Goal: Task Accomplishment & Management: Use online tool/utility

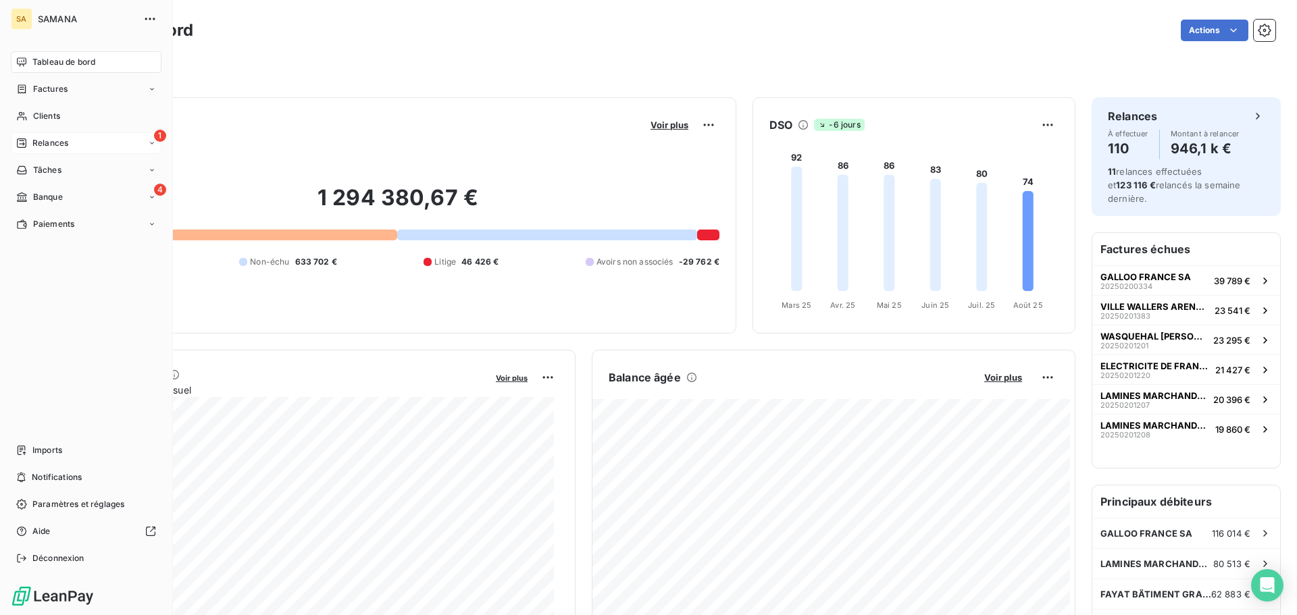
click at [105, 141] on div "1 Relances" at bounding box center [86, 143] width 151 height 22
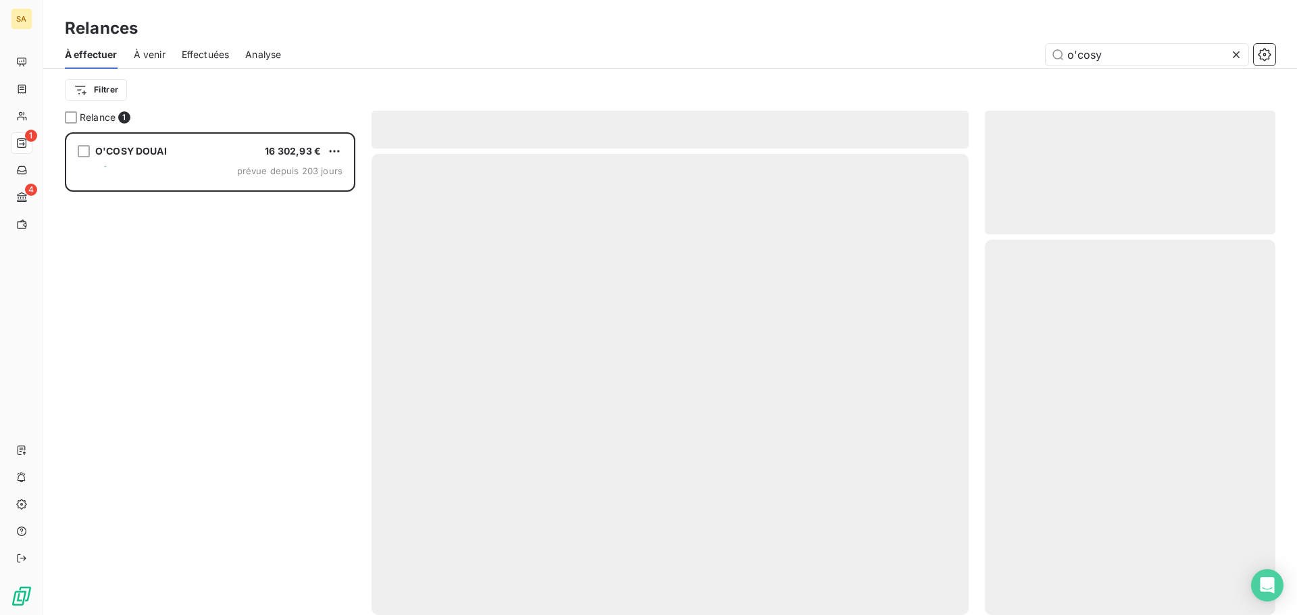
scroll to position [473, 280]
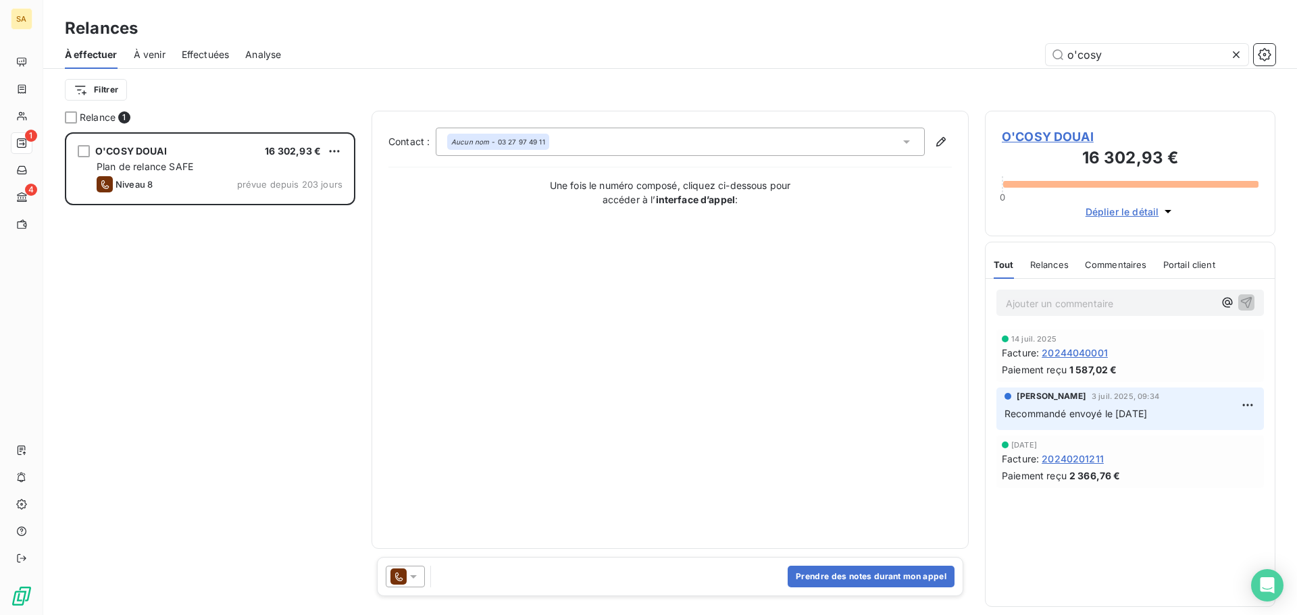
click at [1237, 57] on icon at bounding box center [1237, 55] width 14 height 14
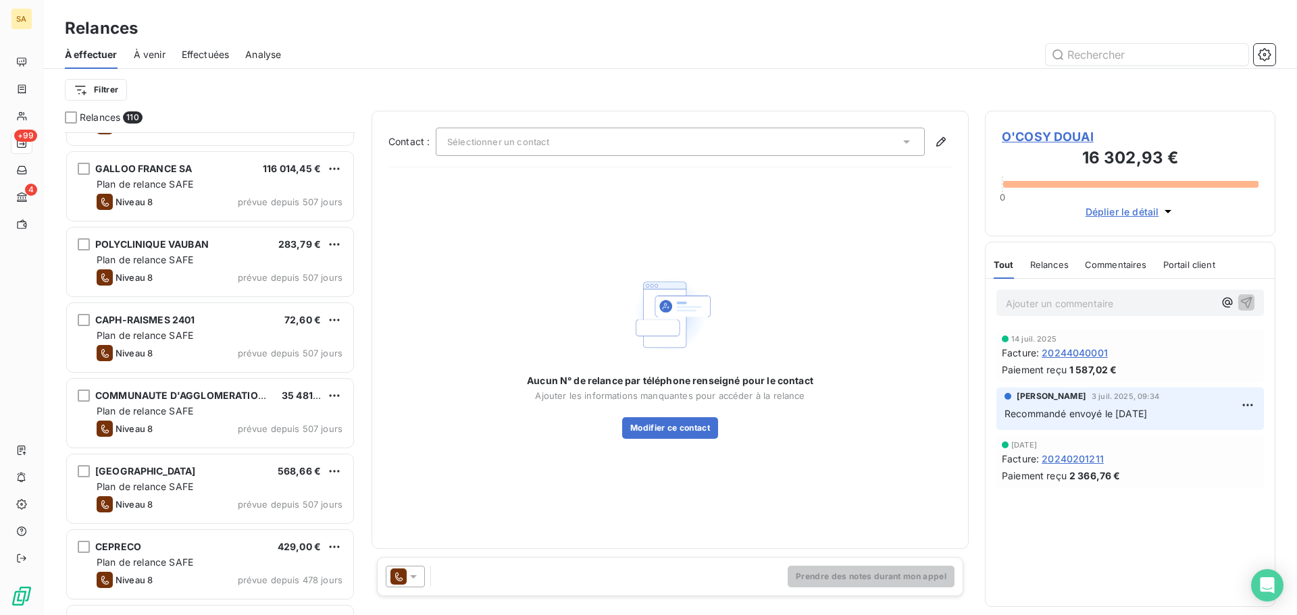
scroll to position [136, 0]
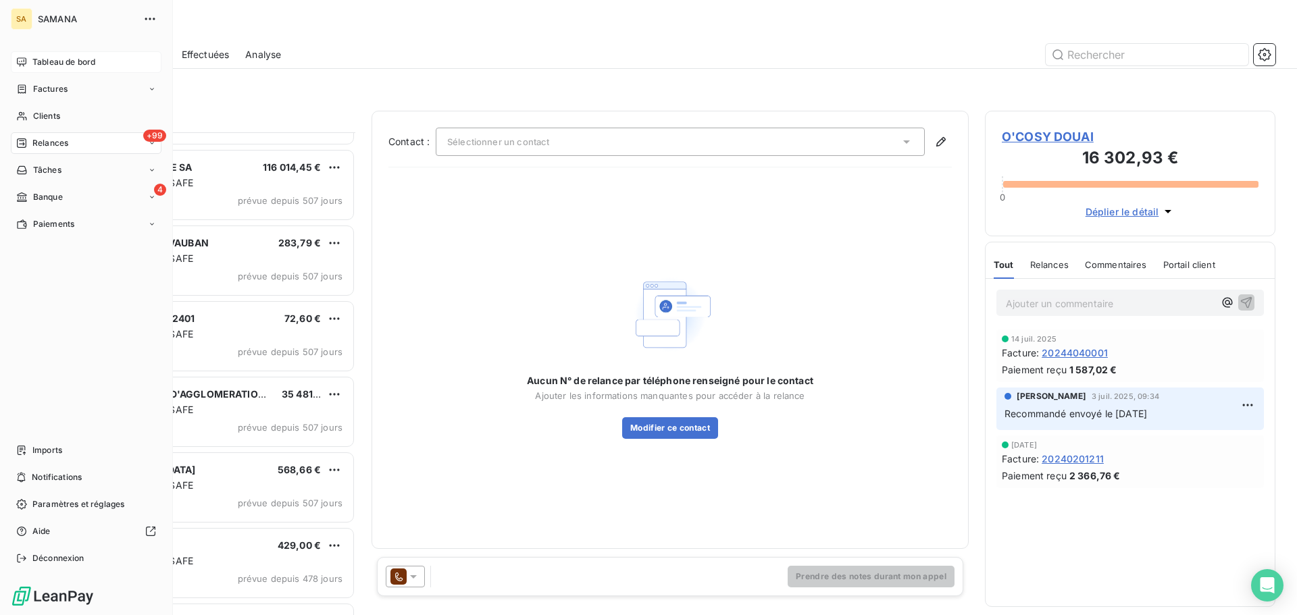
click at [49, 53] on div "Tableau de bord" at bounding box center [86, 62] width 151 height 22
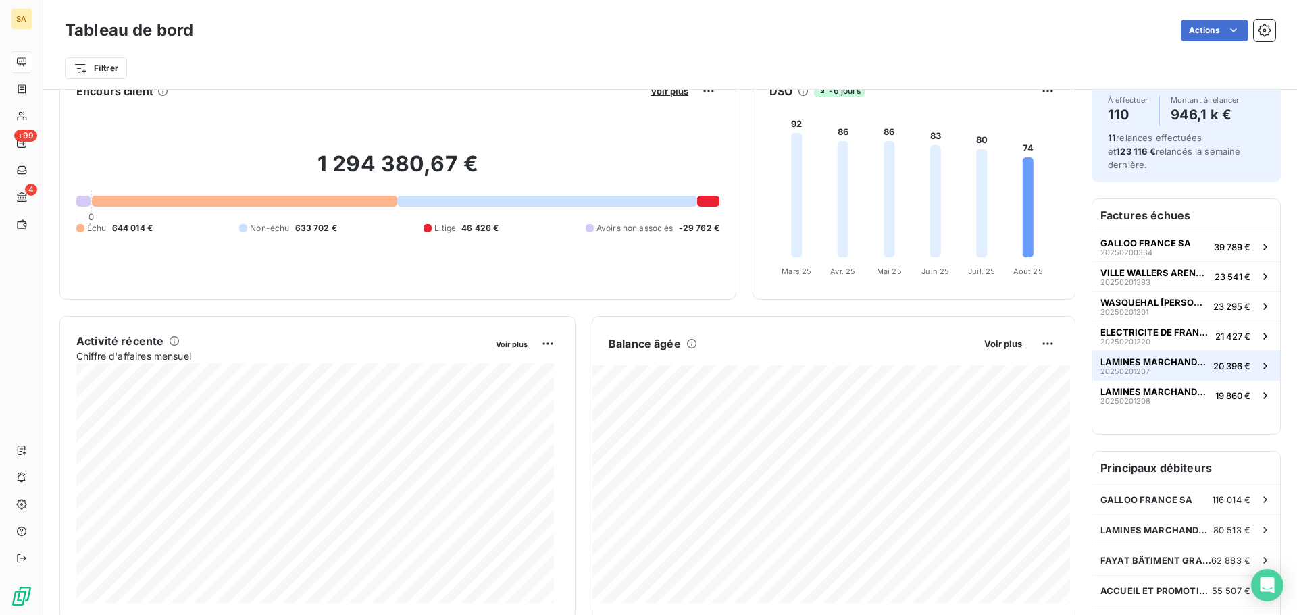
scroll to position [68, 0]
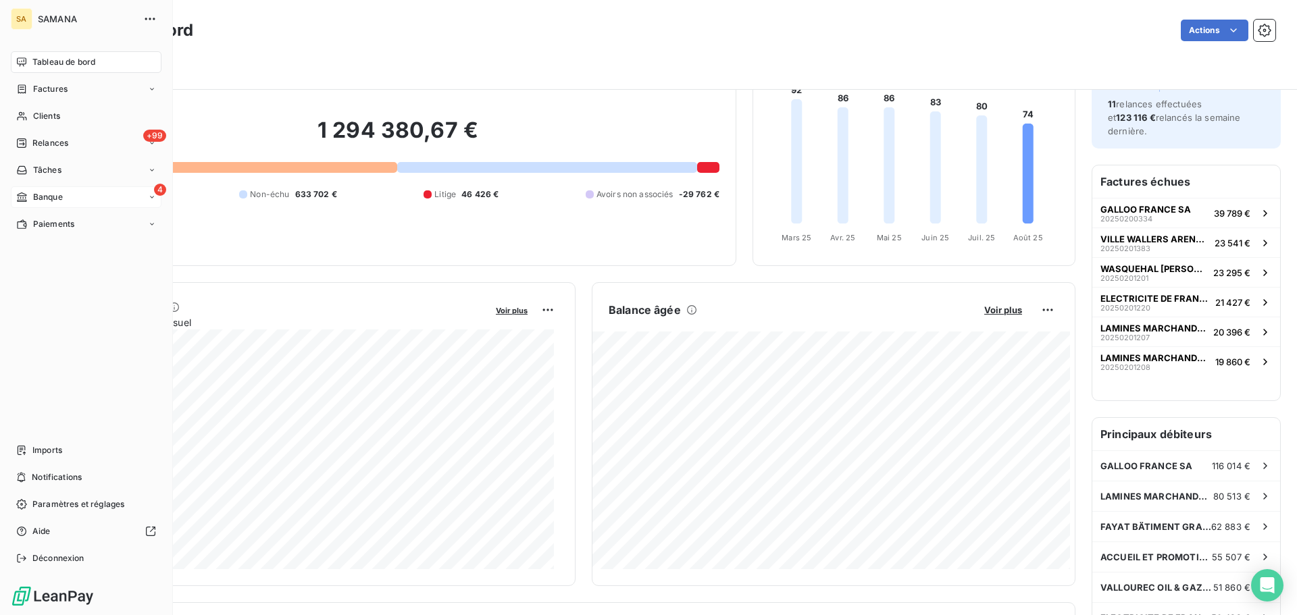
click at [58, 199] on span "Banque" at bounding box center [48, 197] width 30 height 12
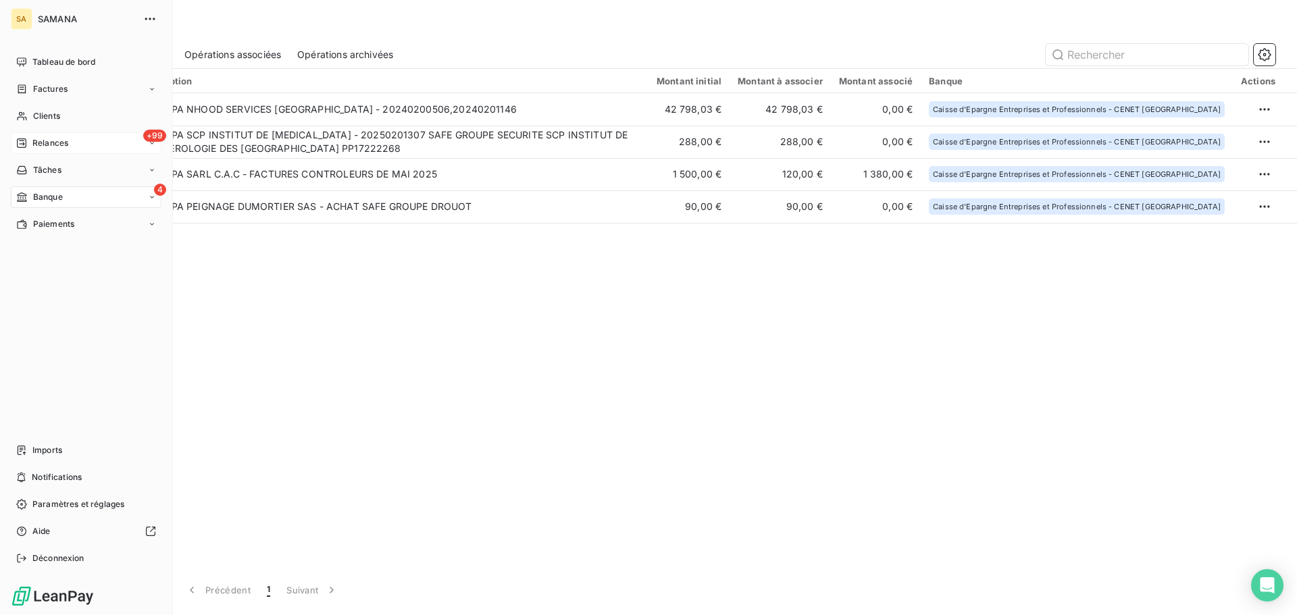
click at [45, 149] on div "+99 Relances" at bounding box center [86, 143] width 151 height 22
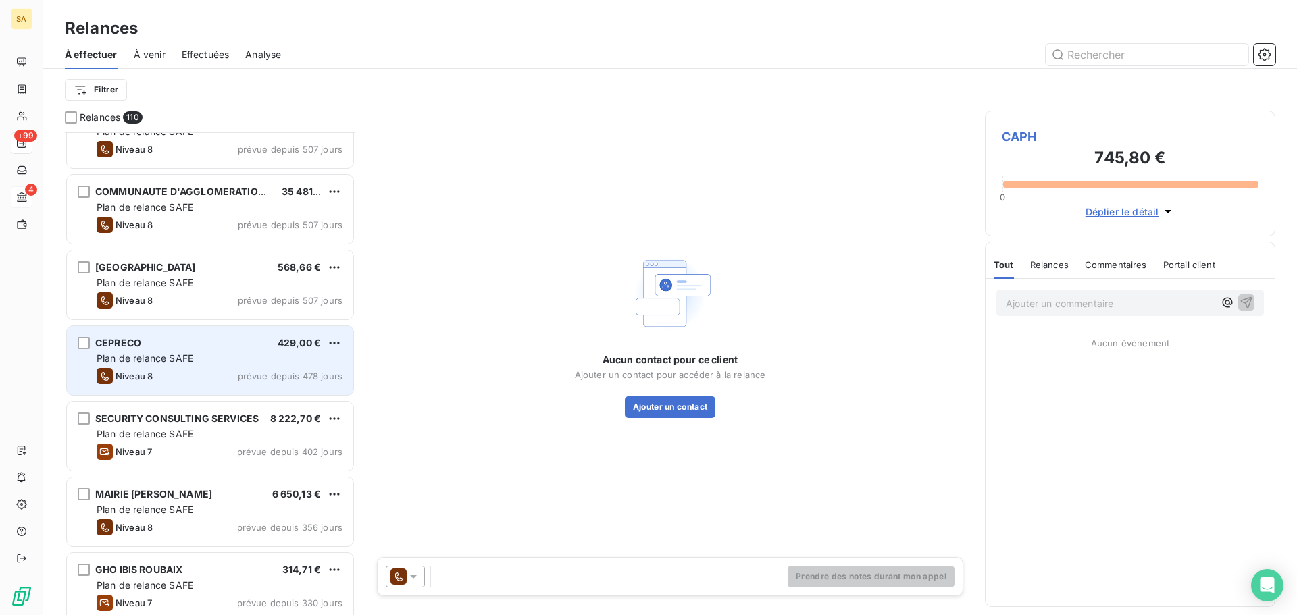
scroll to position [541, 0]
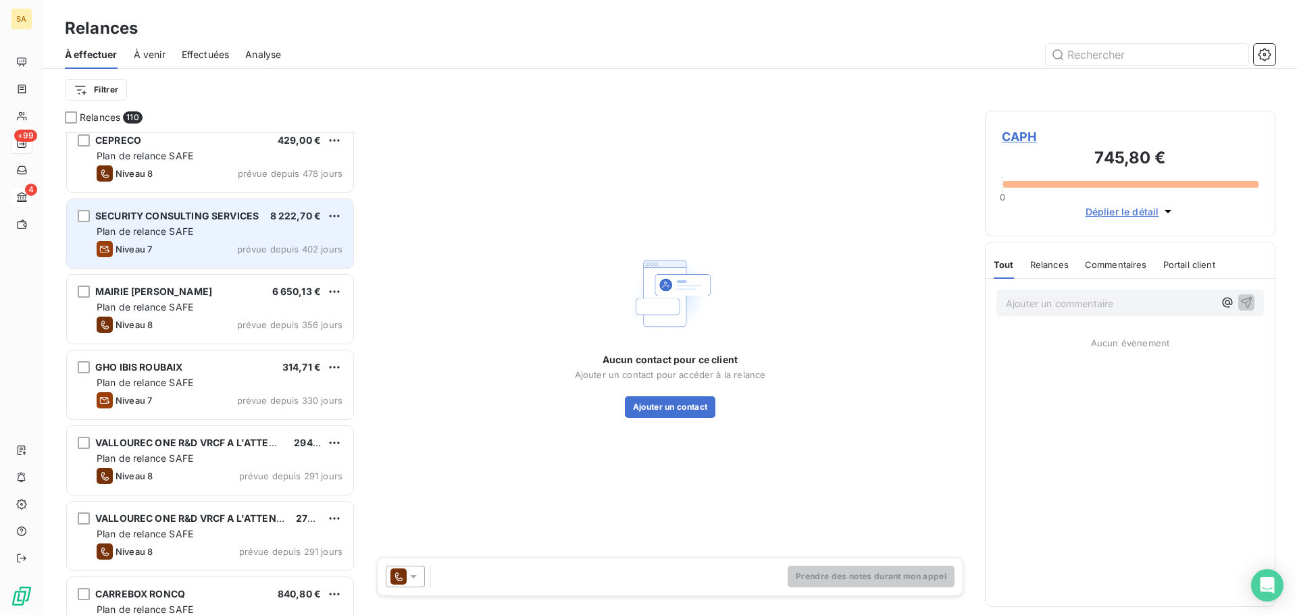
click at [203, 235] on div "Plan de relance SAFE" at bounding box center [220, 232] width 246 height 14
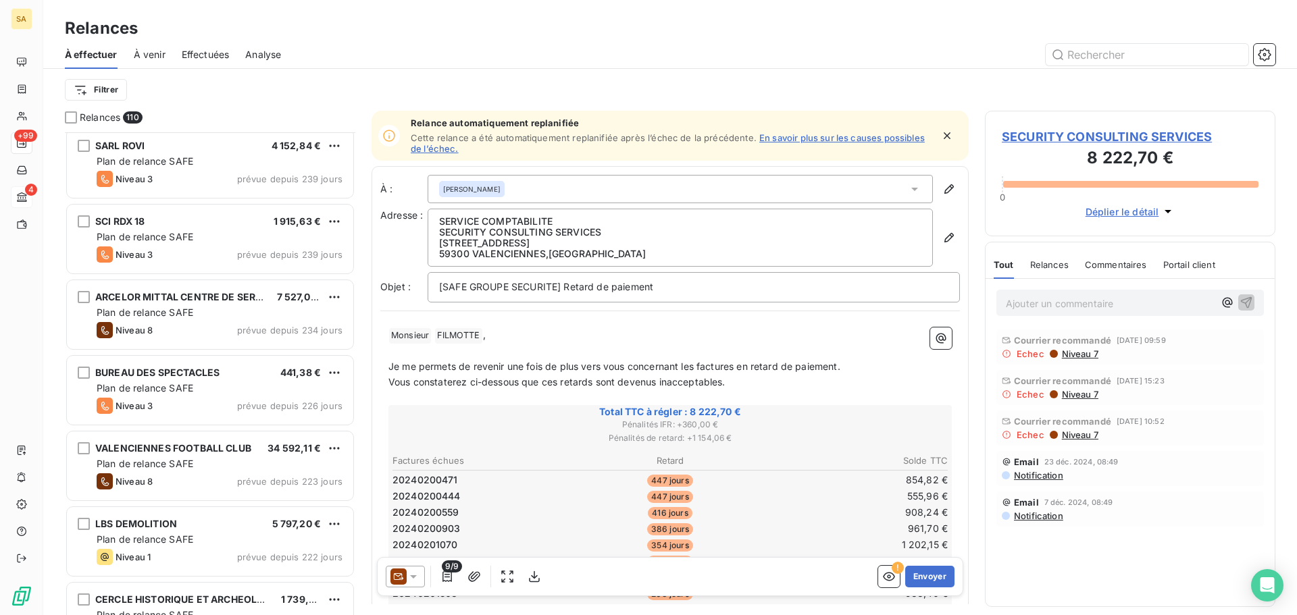
scroll to position [1284, 0]
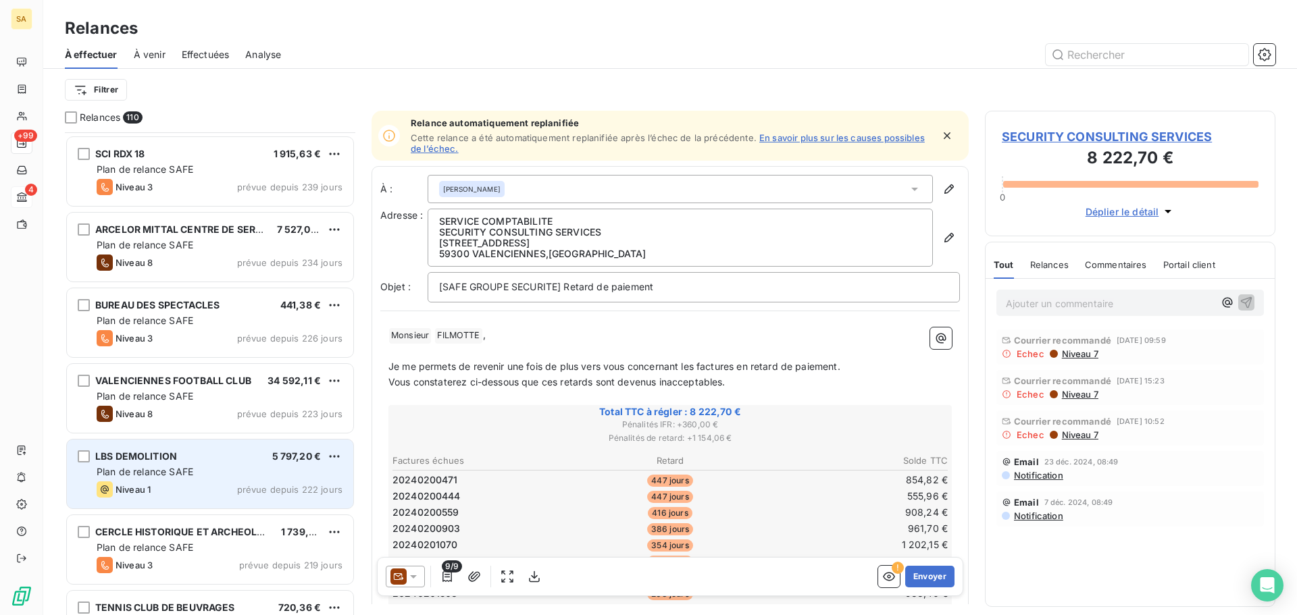
click at [195, 459] on div "LBS DEMOLITION 5 797,20 €" at bounding box center [220, 457] width 246 height 12
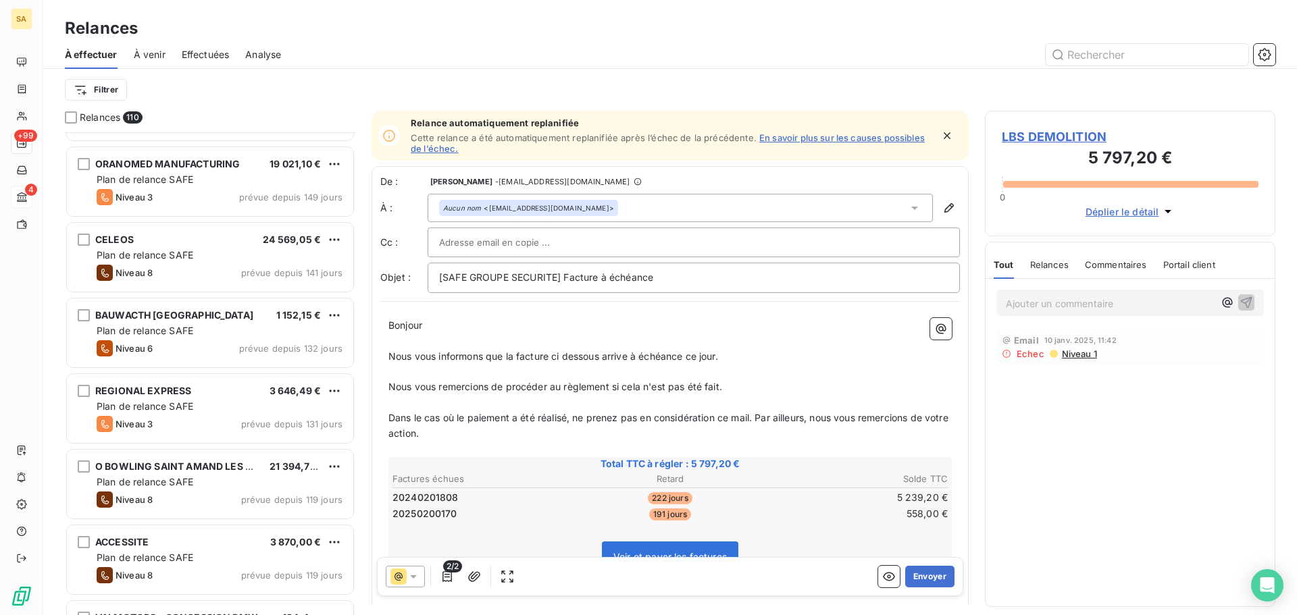
scroll to position [2635, 0]
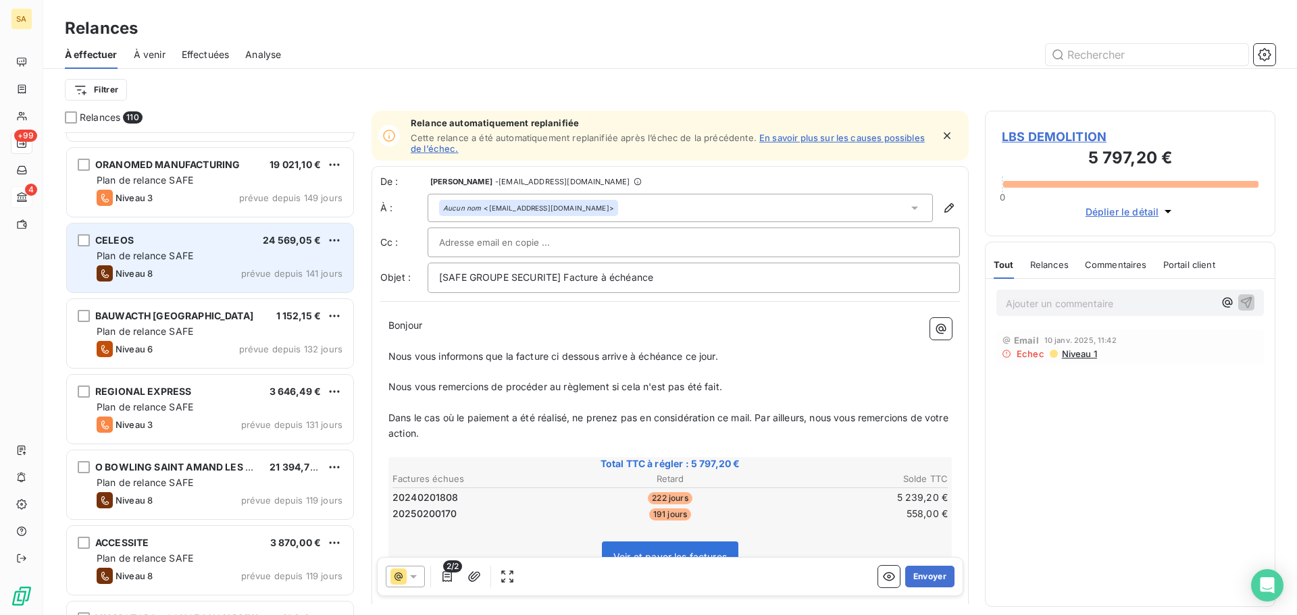
click at [193, 263] on div "CELEOS 24 569,05 € Plan de relance SAFE Niveau 8 prévue depuis 141 jours" at bounding box center [210, 258] width 286 height 69
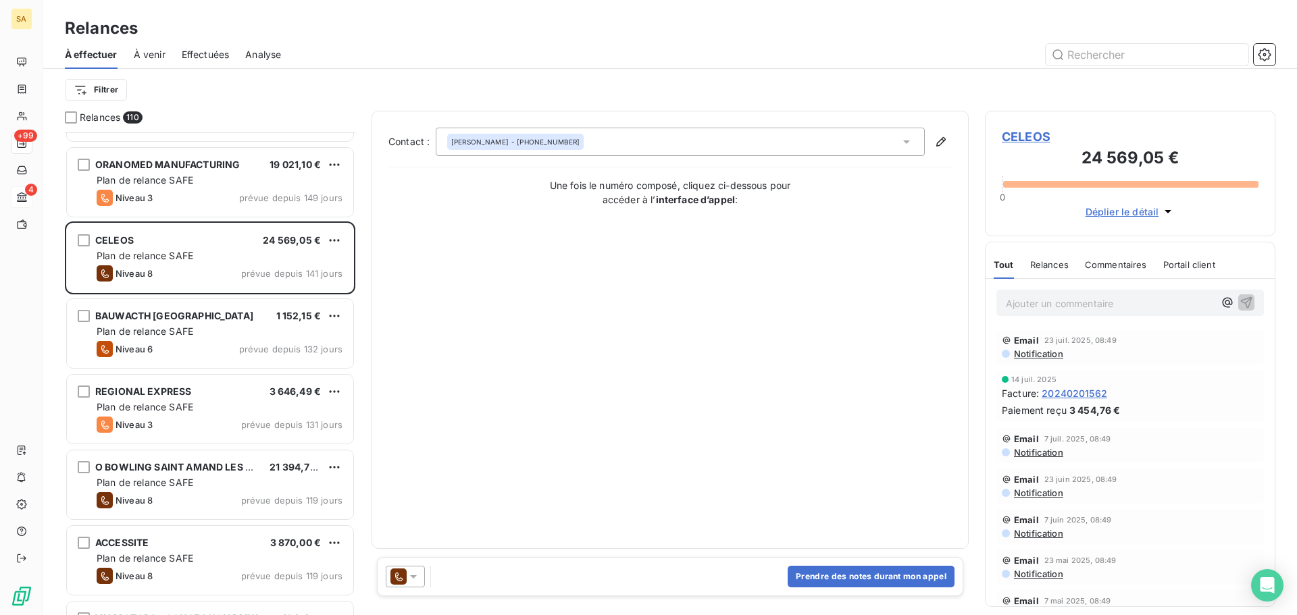
click at [419, 577] on icon at bounding box center [414, 577] width 14 height 14
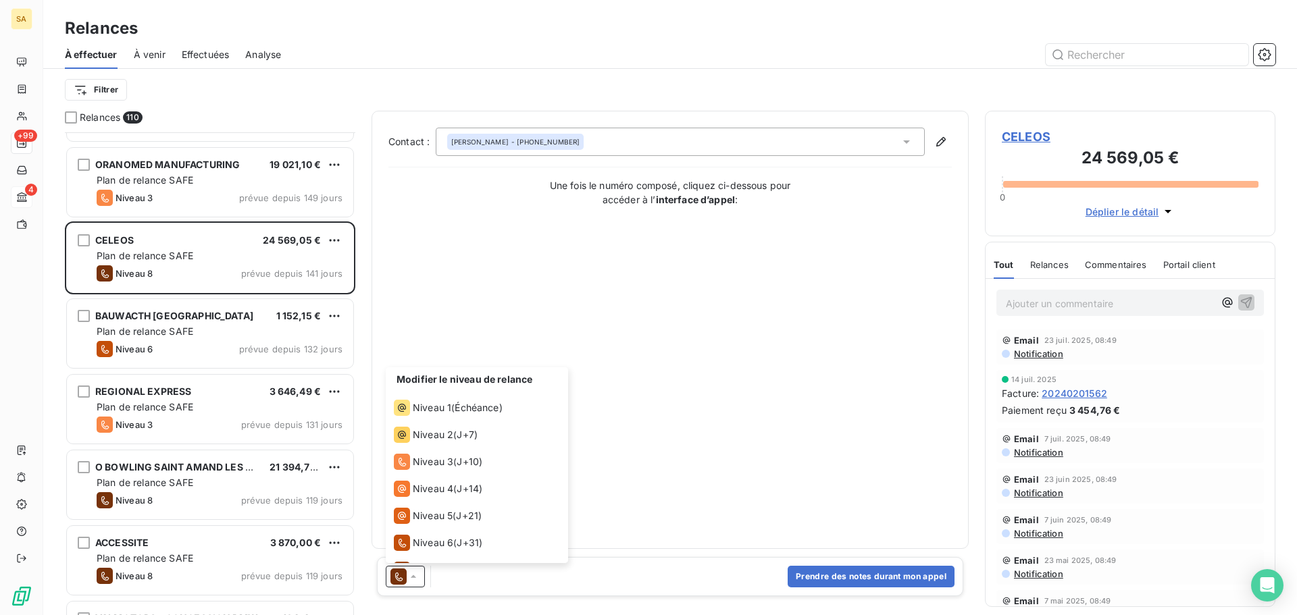
scroll to position [47, 0]
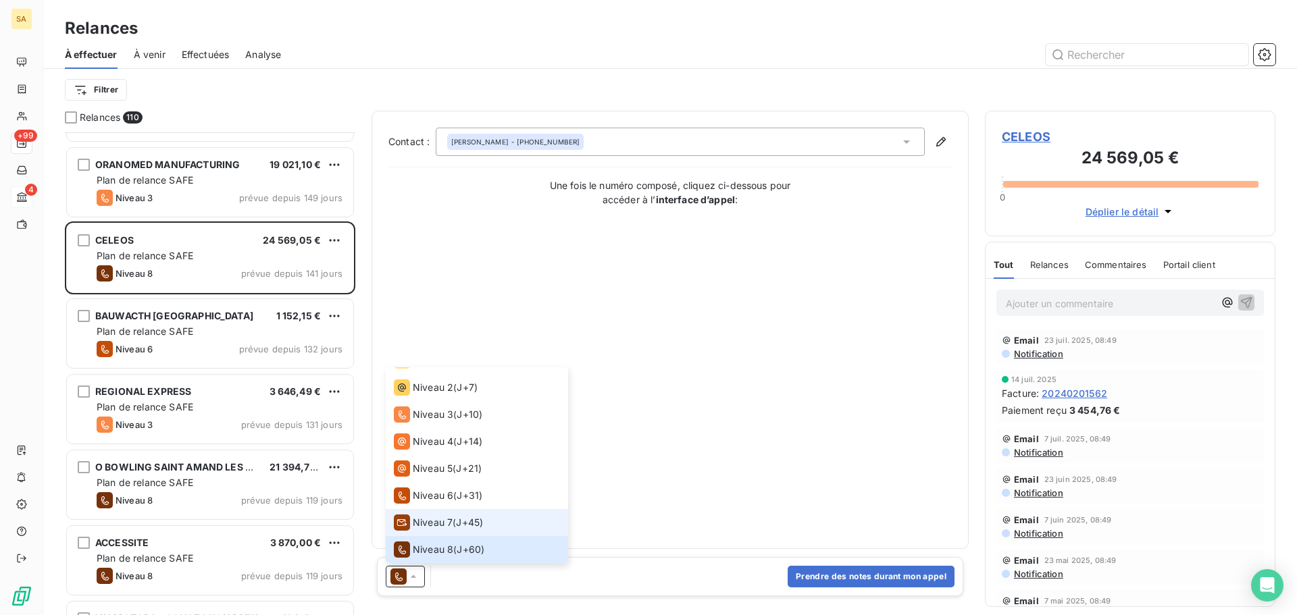
click at [432, 523] on span "Niveau 7" at bounding box center [433, 523] width 40 height 14
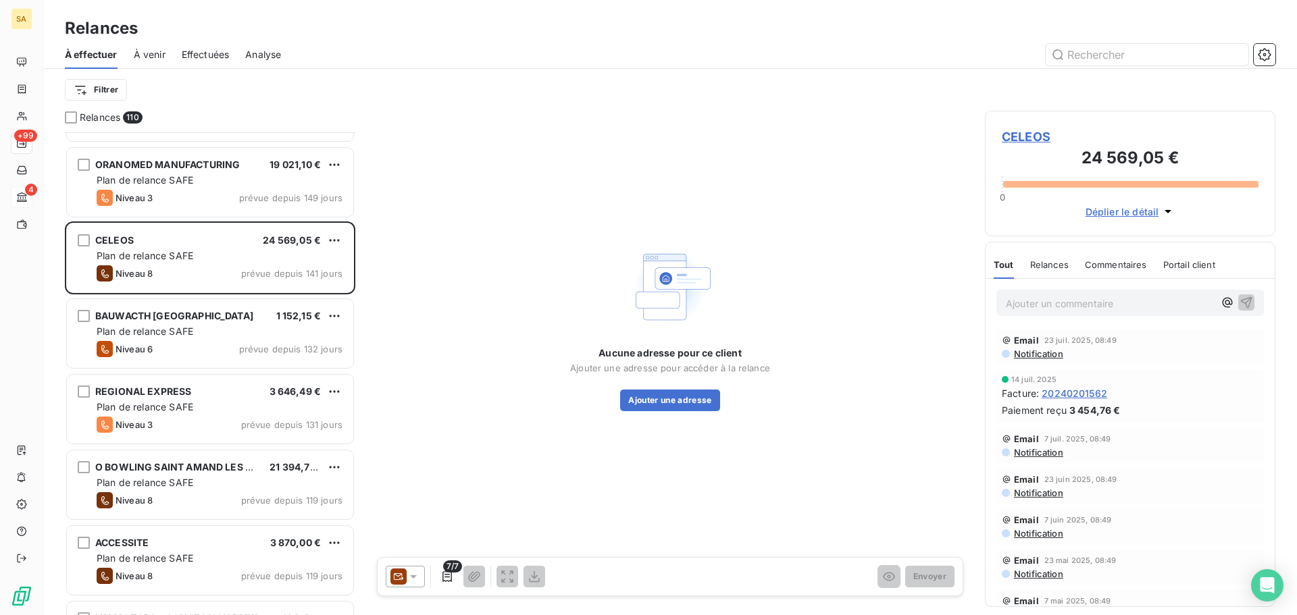
click at [1146, 213] on span "Déplier le détail" at bounding box center [1123, 212] width 74 height 14
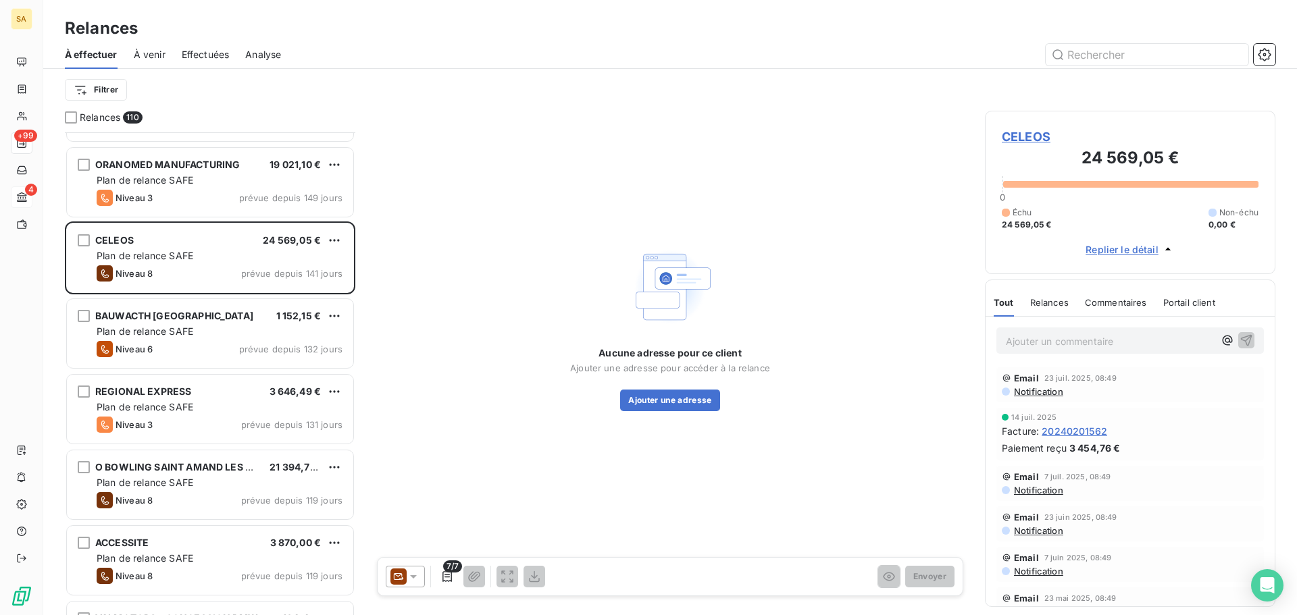
click at [1027, 135] on span "CELEOS" at bounding box center [1130, 137] width 257 height 18
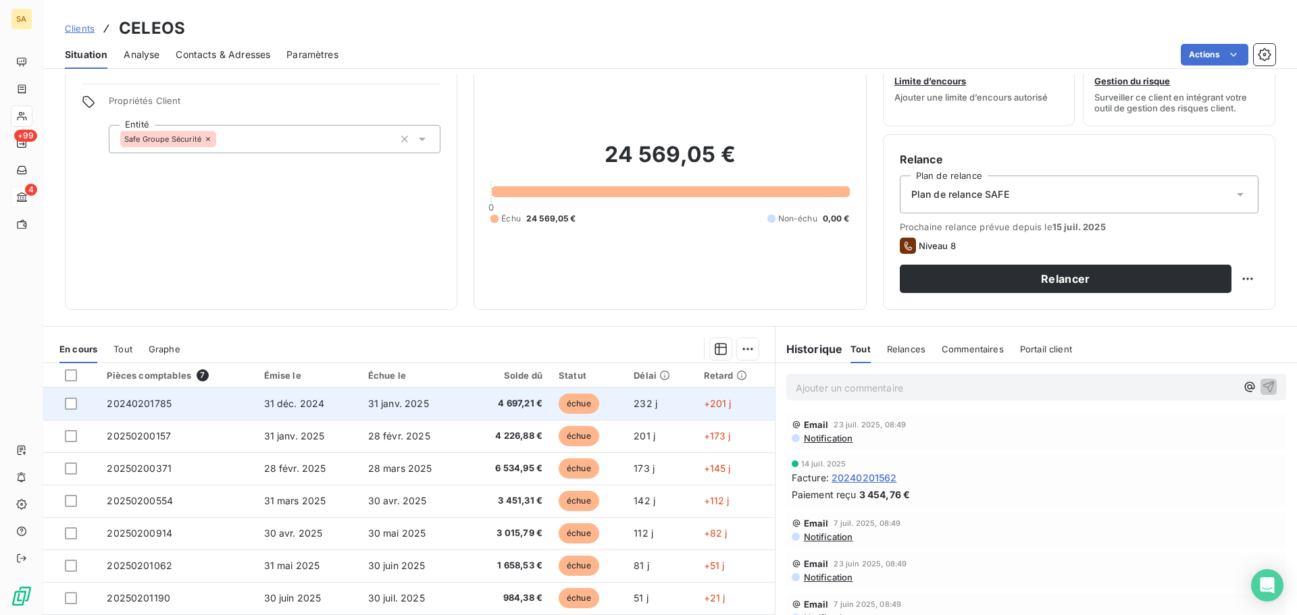
scroll to position [91, 0]
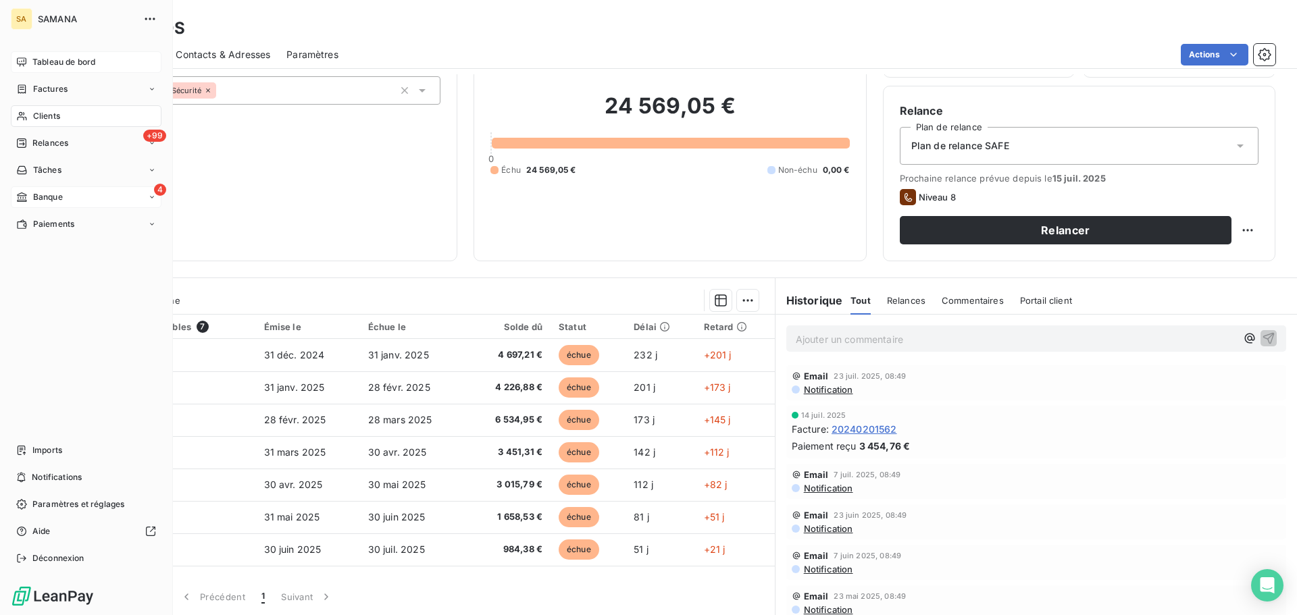
click at [49, 57] on span "Tableau de bord" at bounding box center [63, 62] width 63 height 12
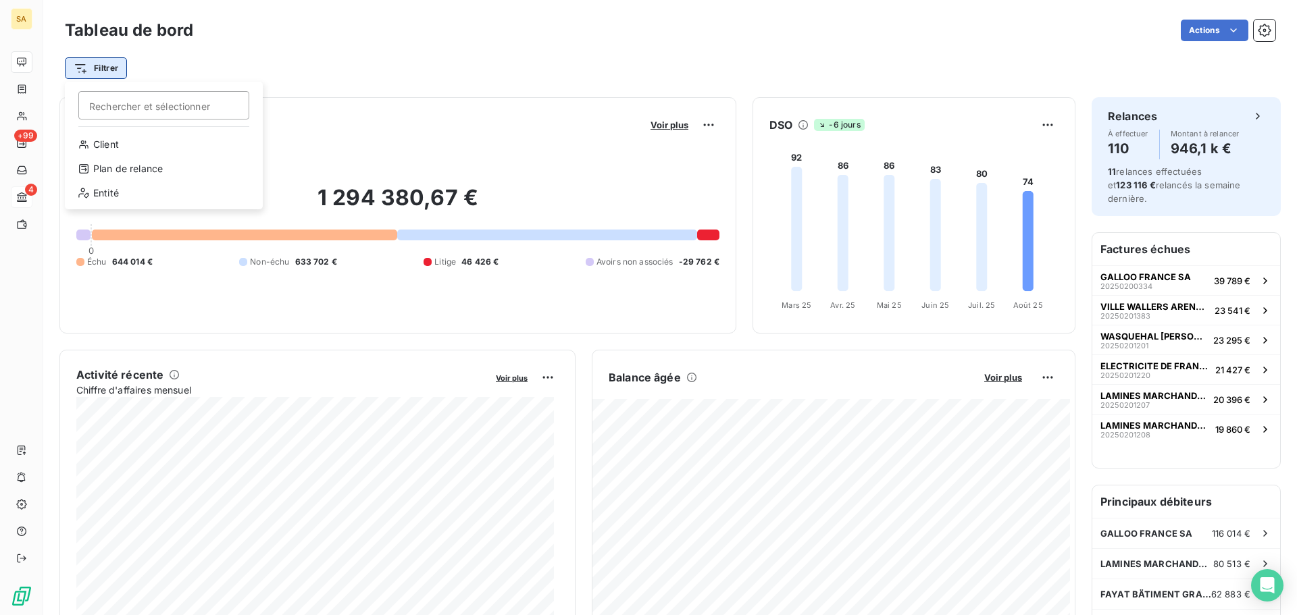
click at [107, 64] on html "SA +99 4 Tableau de bord Actions Filtrer Rechercher et sélectionner Client Plan…" at bounding box center [648, 307] width 1297 height 615
click at [138, 191] on div "Entité" at bounding box center [163, 193] width 187 height 22
click at [338, 103] on div at bounding box center [346, 103] width 195 height 28
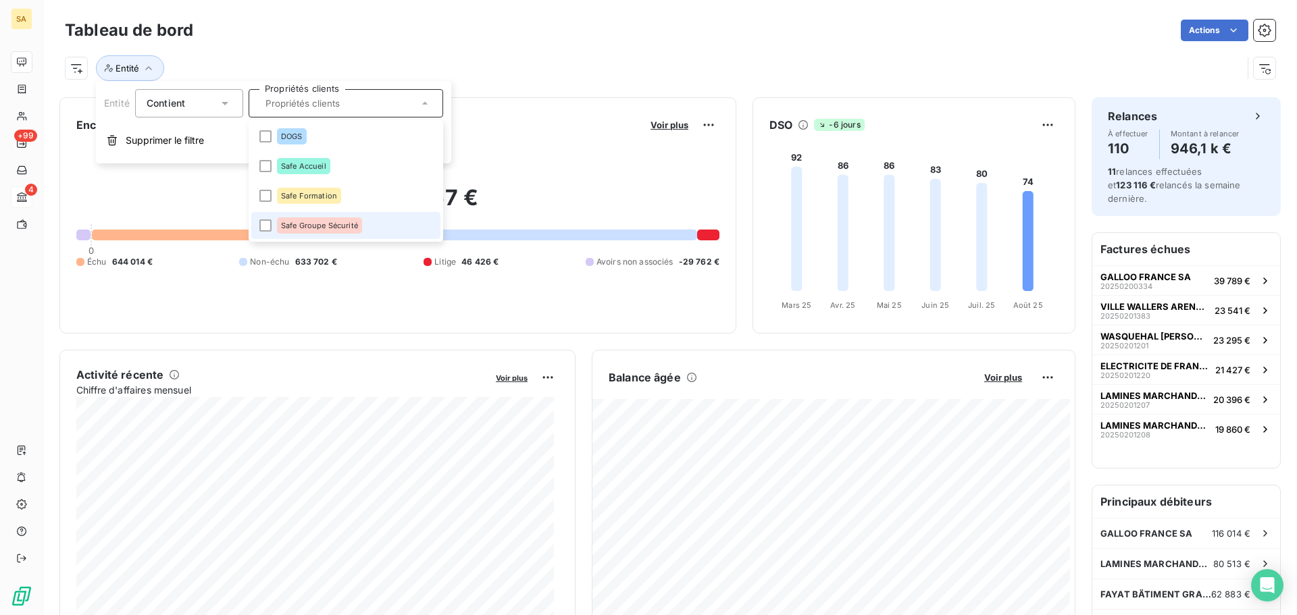
click at [325, 226] on span "Safe Groupe Sécurité" at bounding box center [319, 226] width 77 height 8
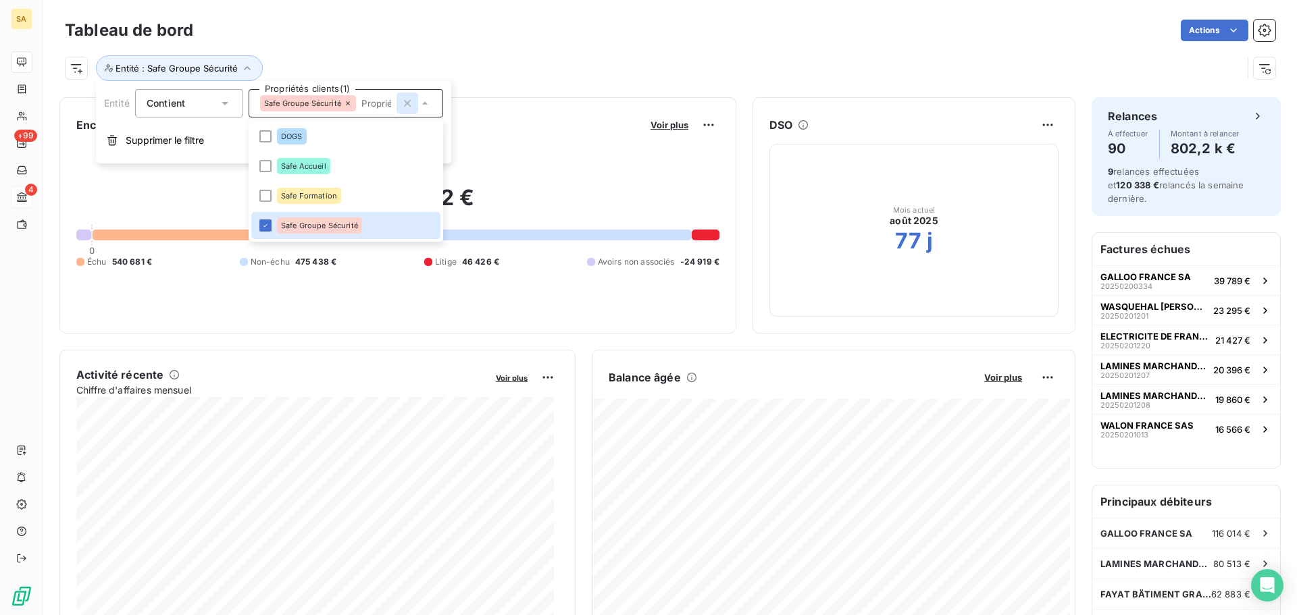
click at [405, 103] on icon "button" at bounding box center [408, 104] width 14 height 14
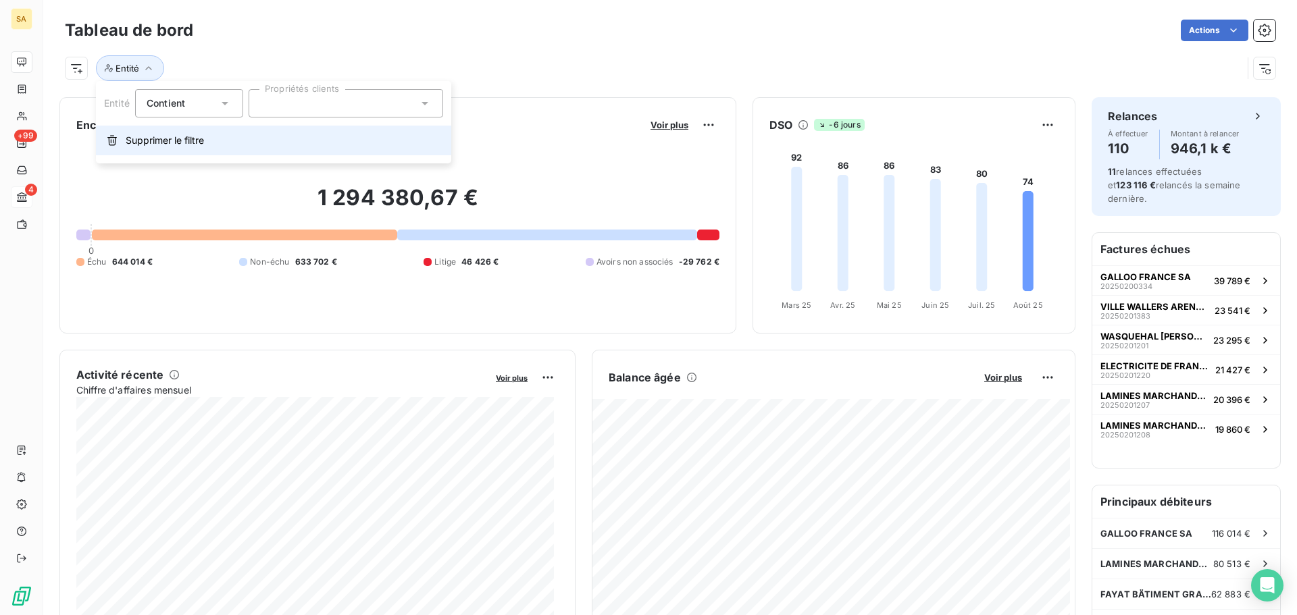
click at [179, 148] on button "Supprimer le filtre" at bounding box center [273, 141] width 355 height 30
